Goal: Communication & Community: Ask a question

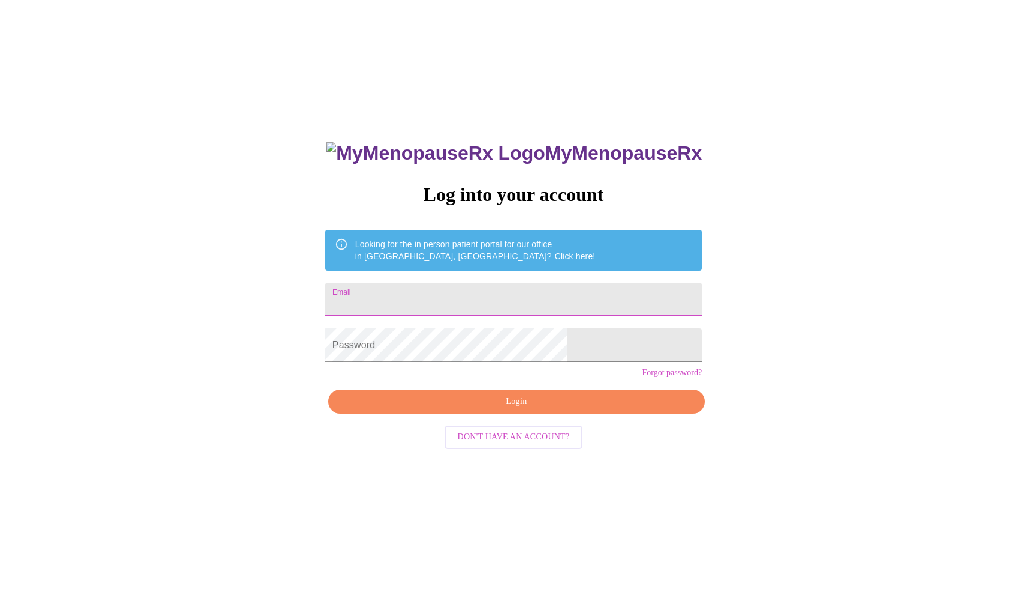
type input "[EMAIL_ADDRESS][DOMAIN_NAME]"
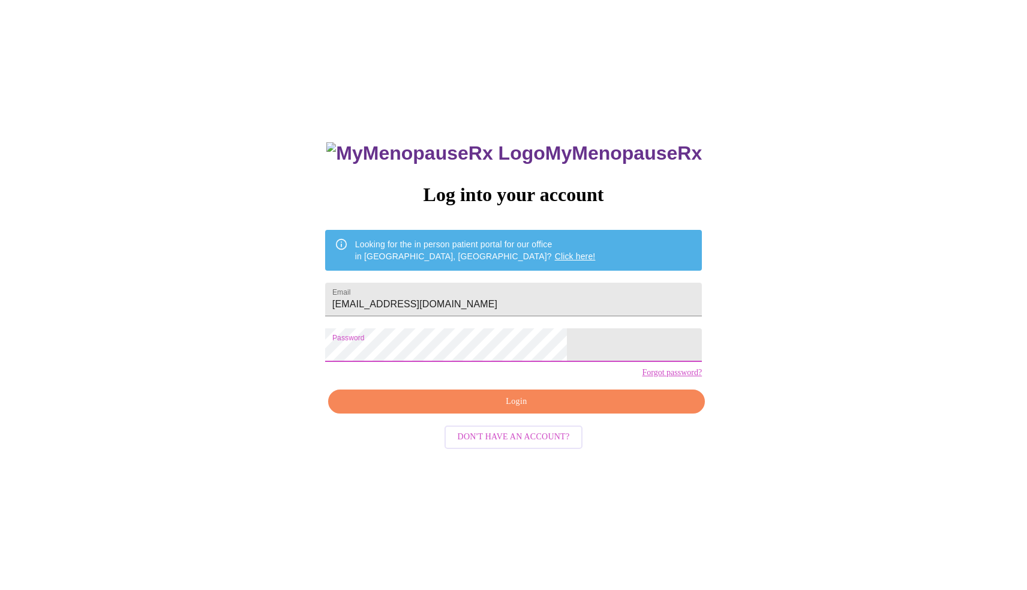
click at [476, 409] on span "Login" at bounding box center [516, 401] width 349 height 15
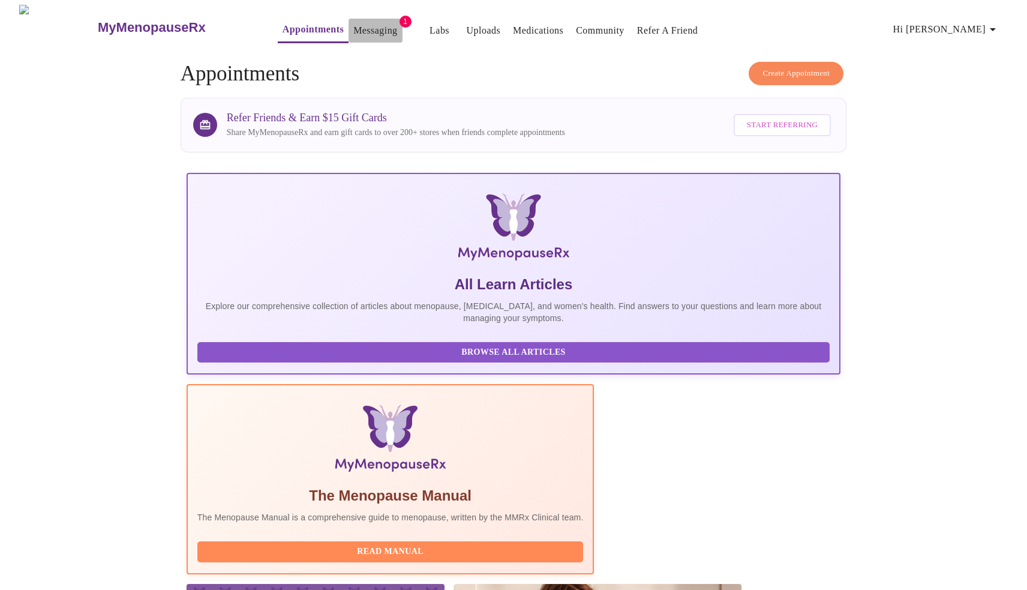
click at [353, 24] on link "Messaging" at bounding box center [375, 30] width 44 height 17
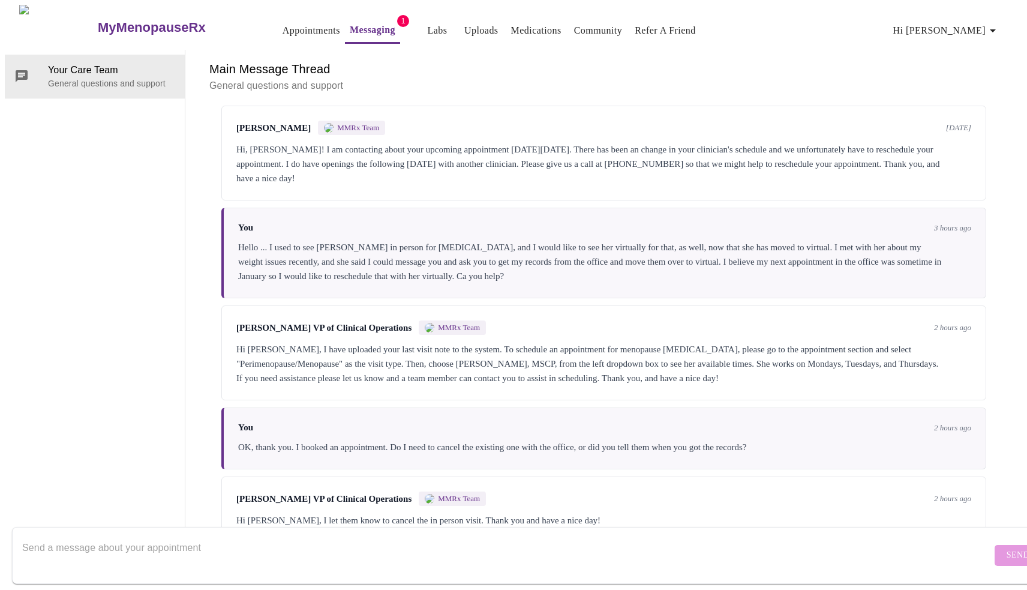
scroll to position [956, 0]
